Goal: Transaction & Acquisition: Purchase product/service

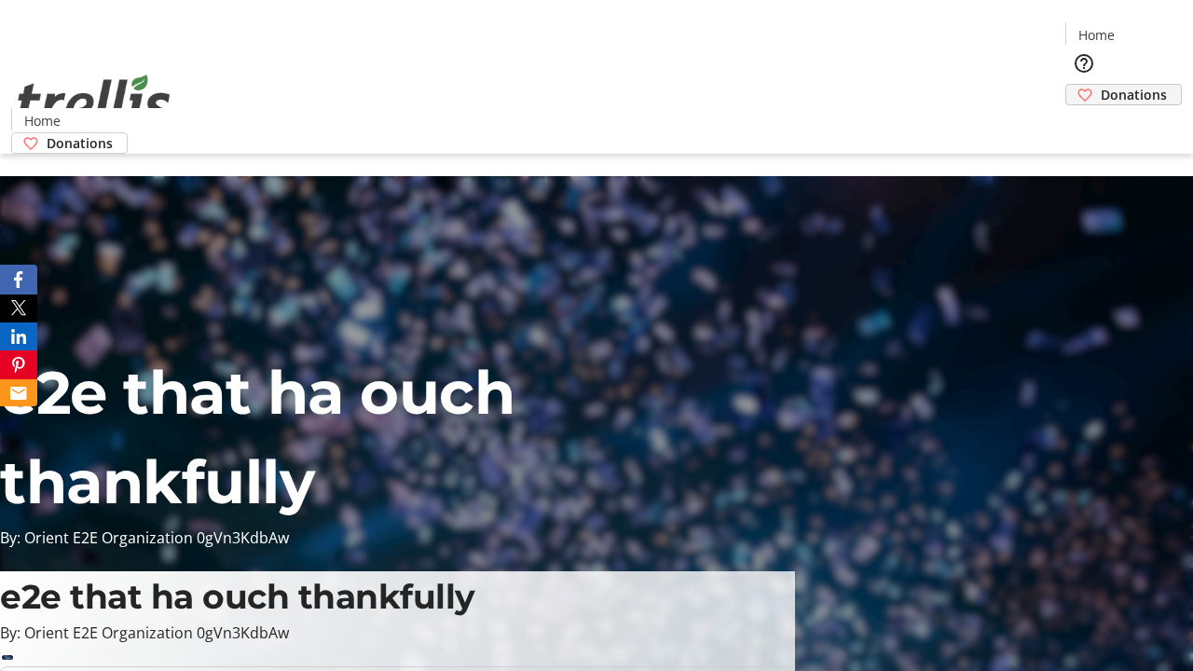
click at [1100, 85] on span "Donations" at bounding box center [1133, 95] width 66 height 20
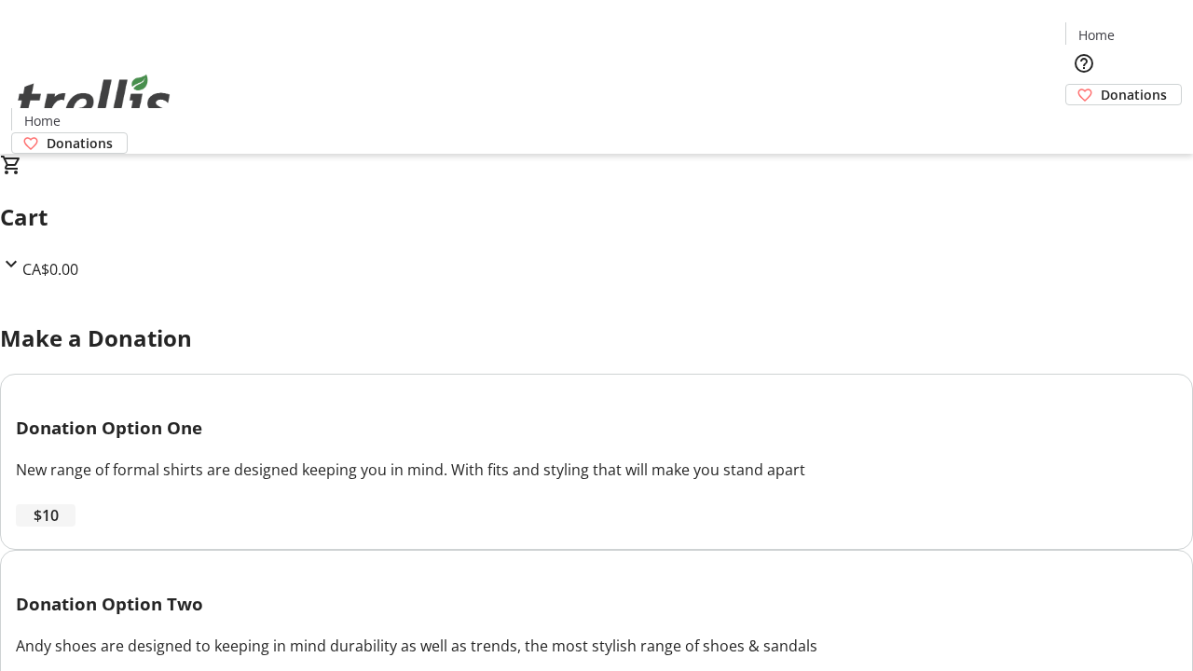
click at [59, 526] on span "$10" at bounding box center [46, 515] width 25 height 22
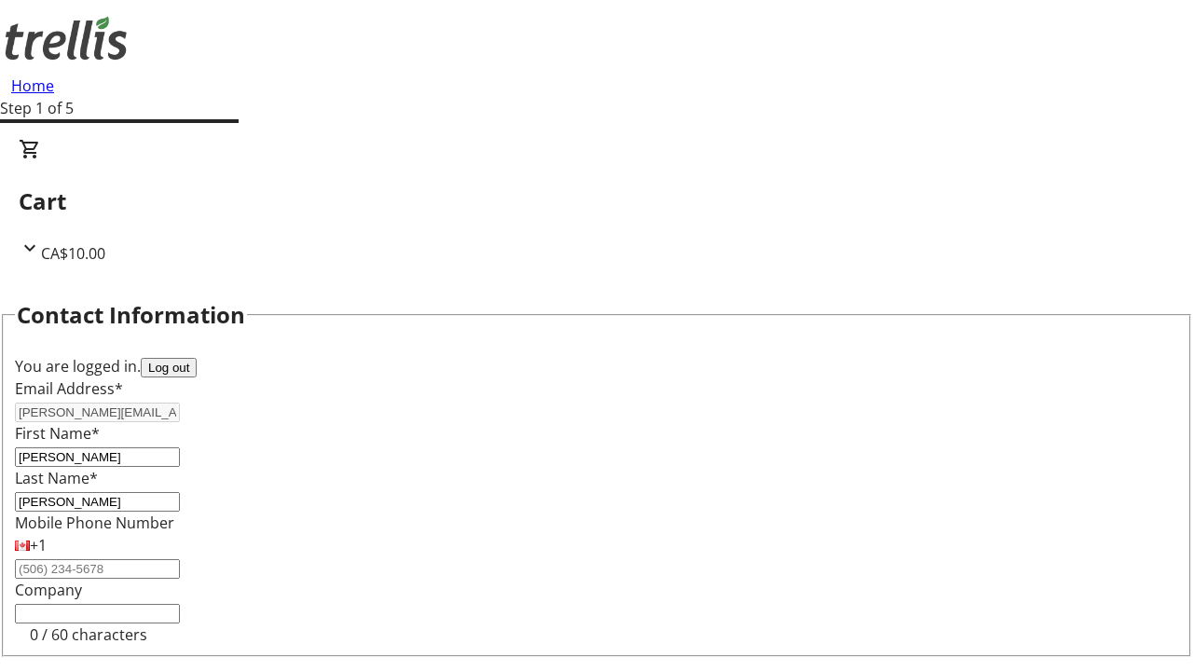
select select "BC"
select select "CA"
type input "V1Y 0C2"
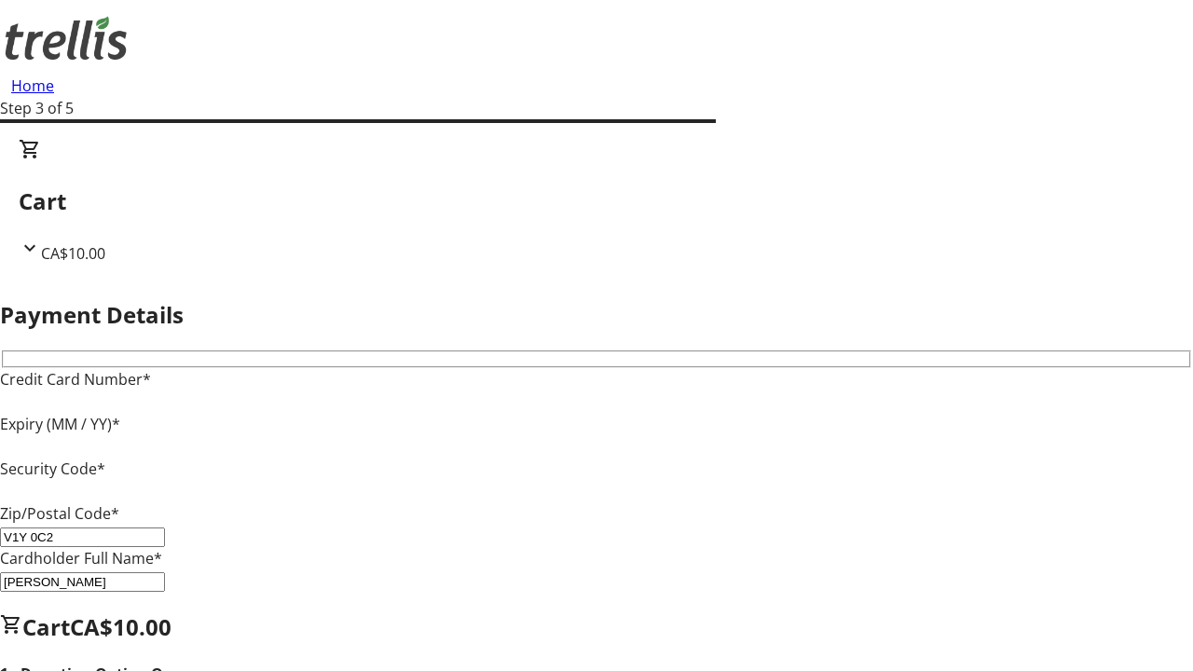
type input "V1Y 0C2"
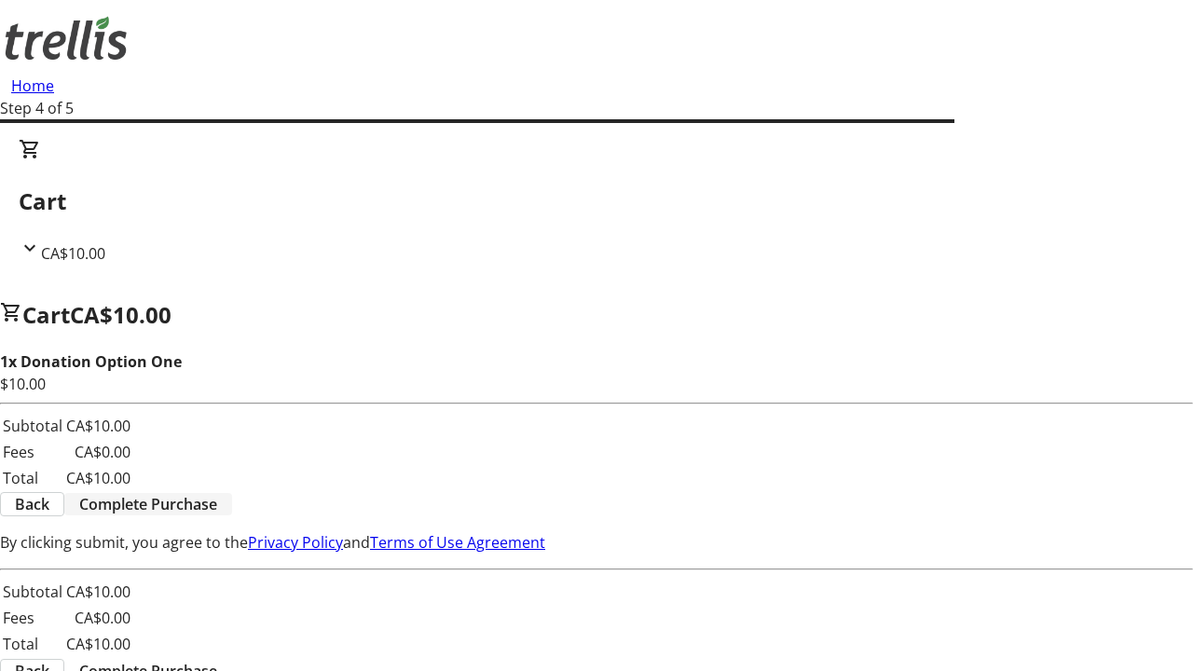
click at [217, 493] on span "Complete Purchase" at bounding box center [148, 504] width 138 height 22
